Goal: Task Accomplishment & Management: Manage account settings

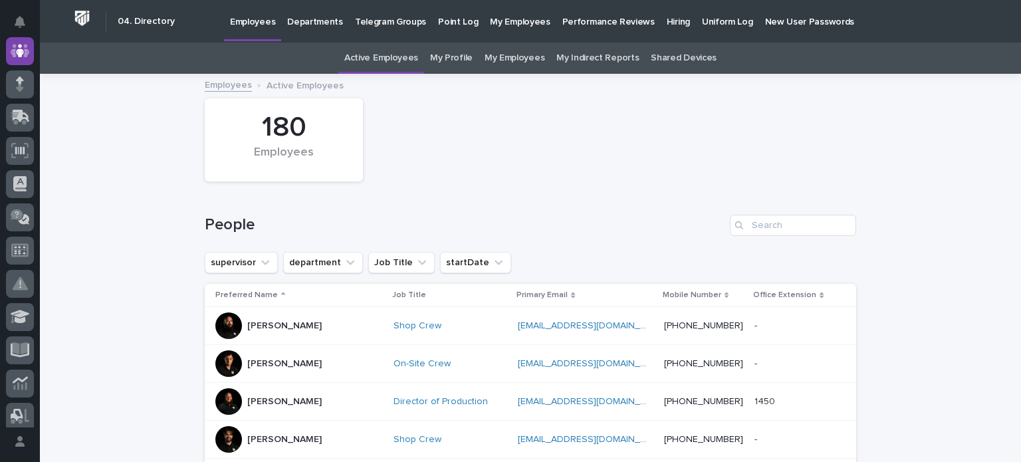
click at [667, 19] on p "Hiring" at bounding box center [678, 14] width 23 height 28
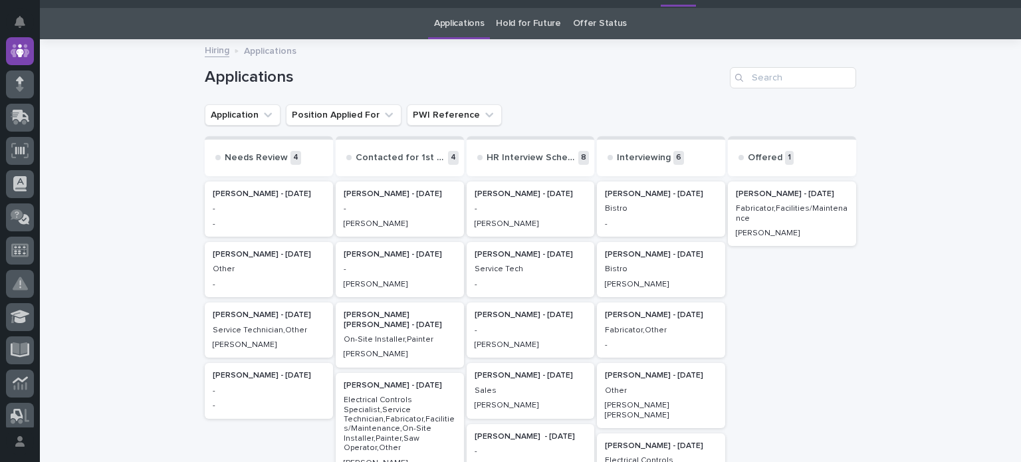
scroll to position [51, 0]
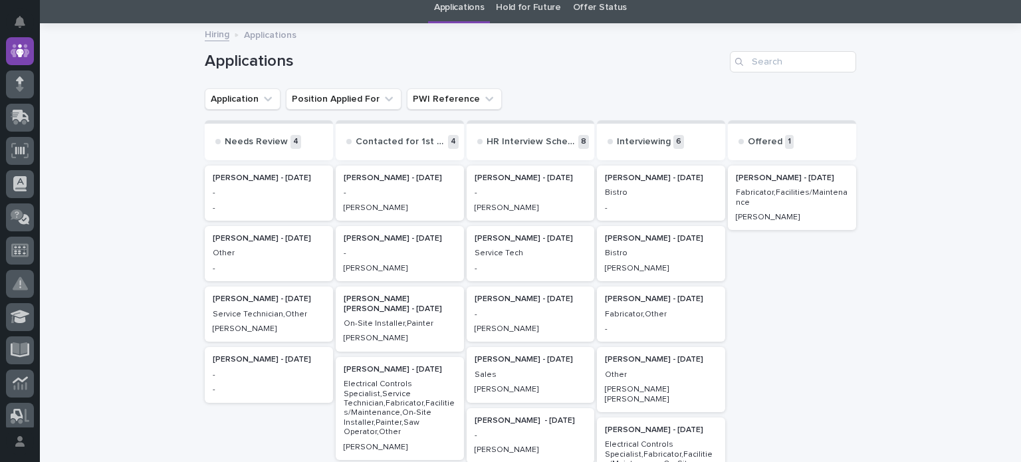
click at [643, 186] on div "Bistro" at bounding box center [661, 191] width 112 height 12
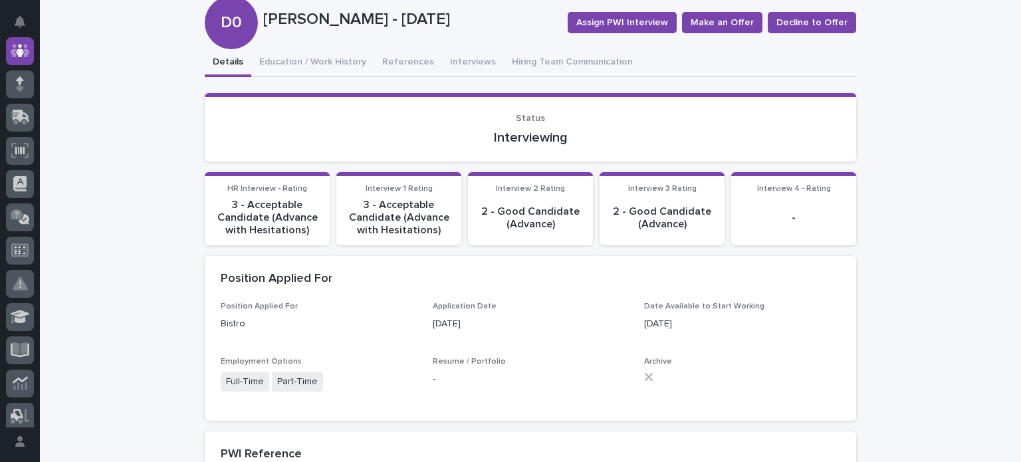
scroll to position [105, 0]
click at [463, 69] on button "Interviews" at bounding box center [473, 64] width 62 height 28
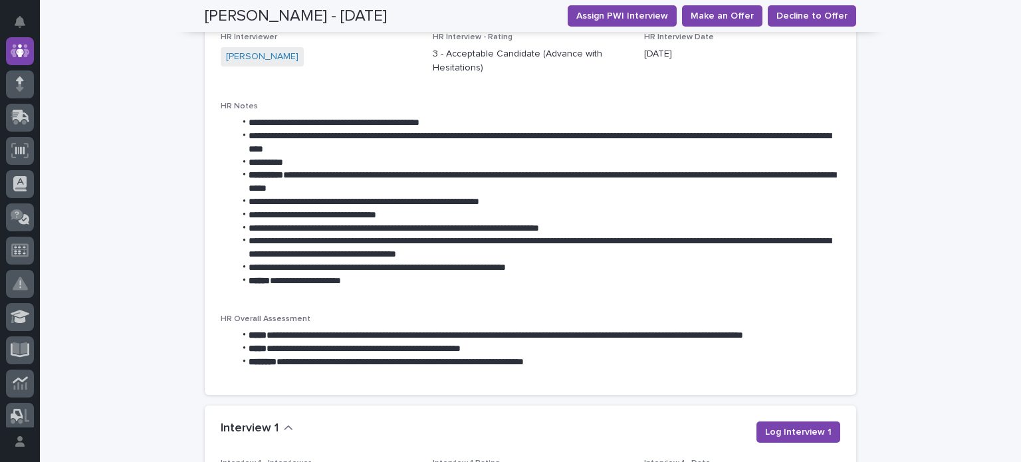
scroll to position [856, 0]
